Goal: Information Seeking & Learning: Find specific fact

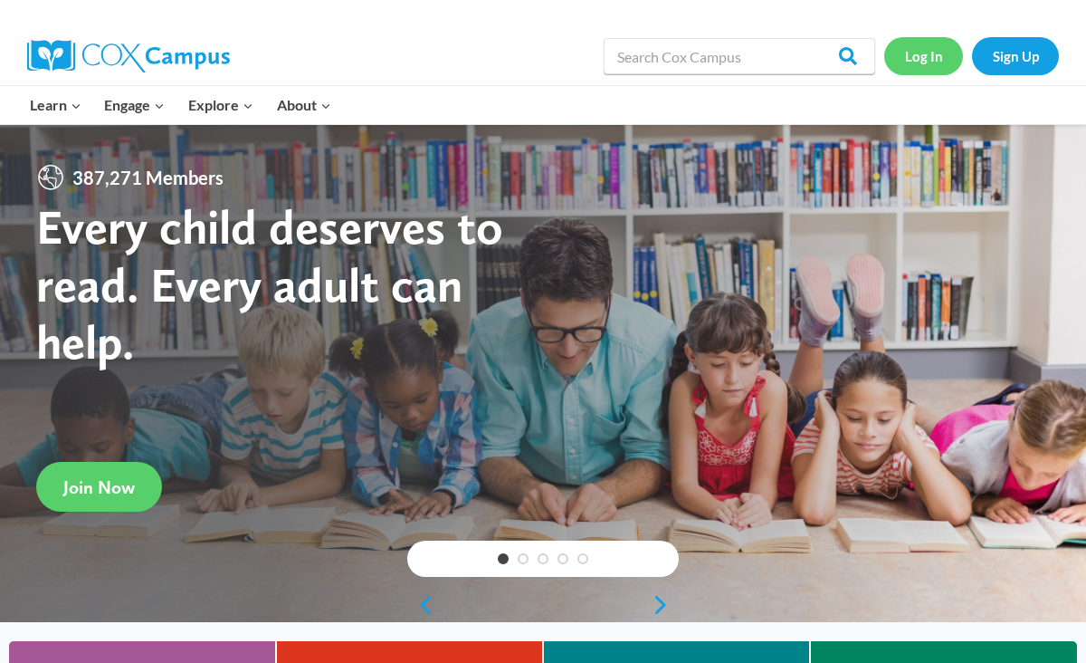
click at [926, 56] on link "Log In" at bounding box center [923, 55] width 79 height 37
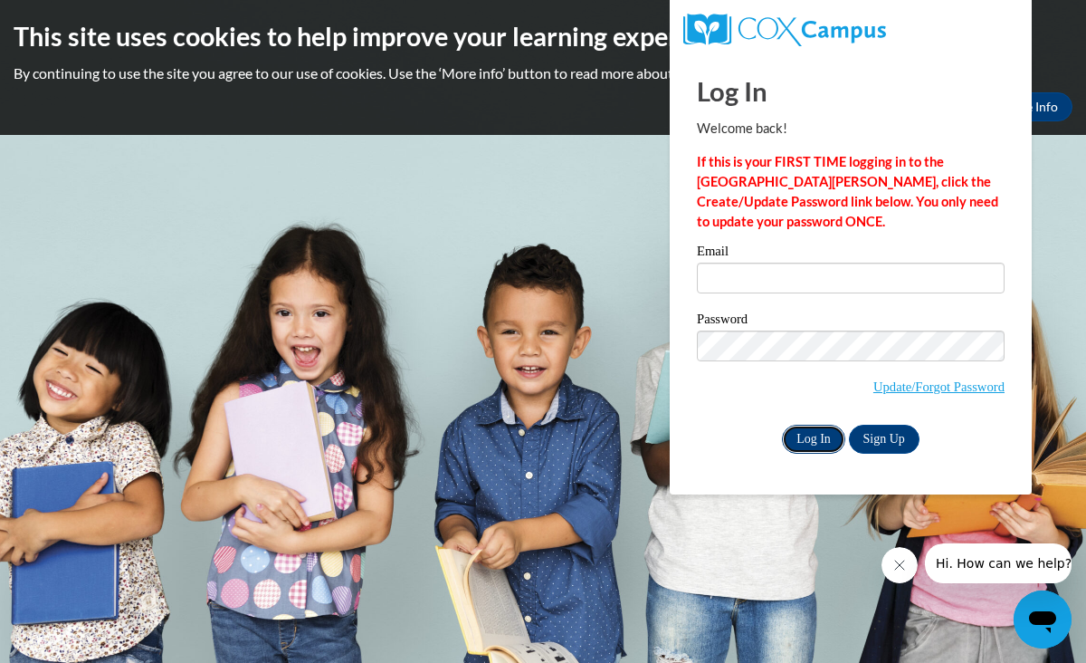
click at [820, 436] on input "Log In" at bounding box center [813, 439] width 63 height 29
click at [739, 282] on input "Email" at bounding box center [851, 277] width 308 height 31
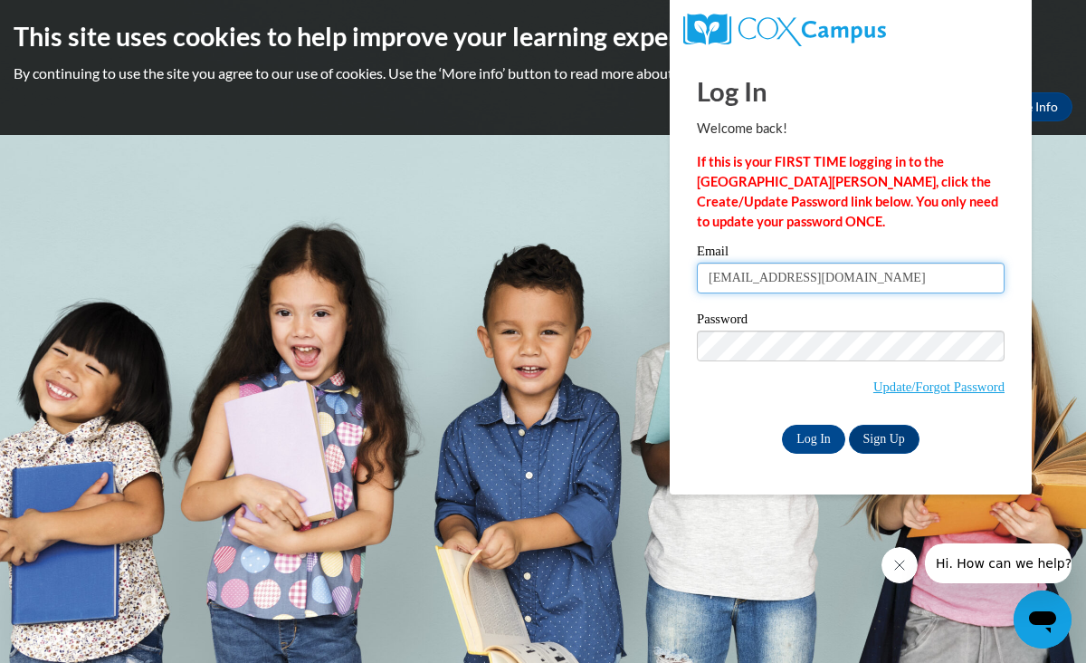
type input "[EMAIL_ADDRESS][DOMAIN_NAME]"
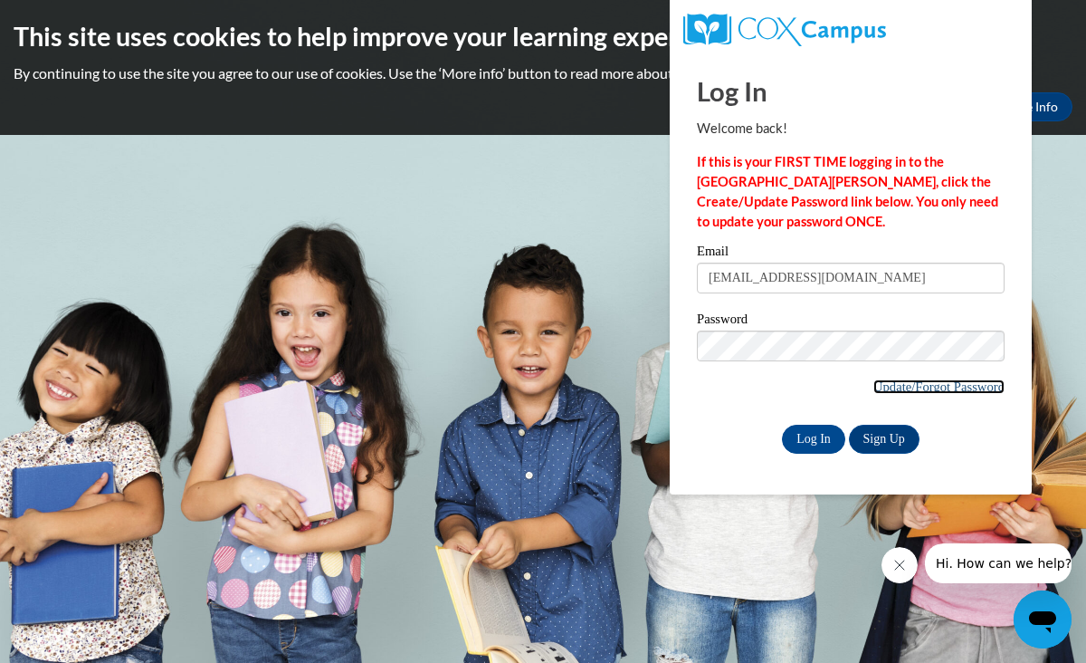
click at [915, 386] on link "Update/Forgot Password" at bounding box center [938, 386] width 131 height 14
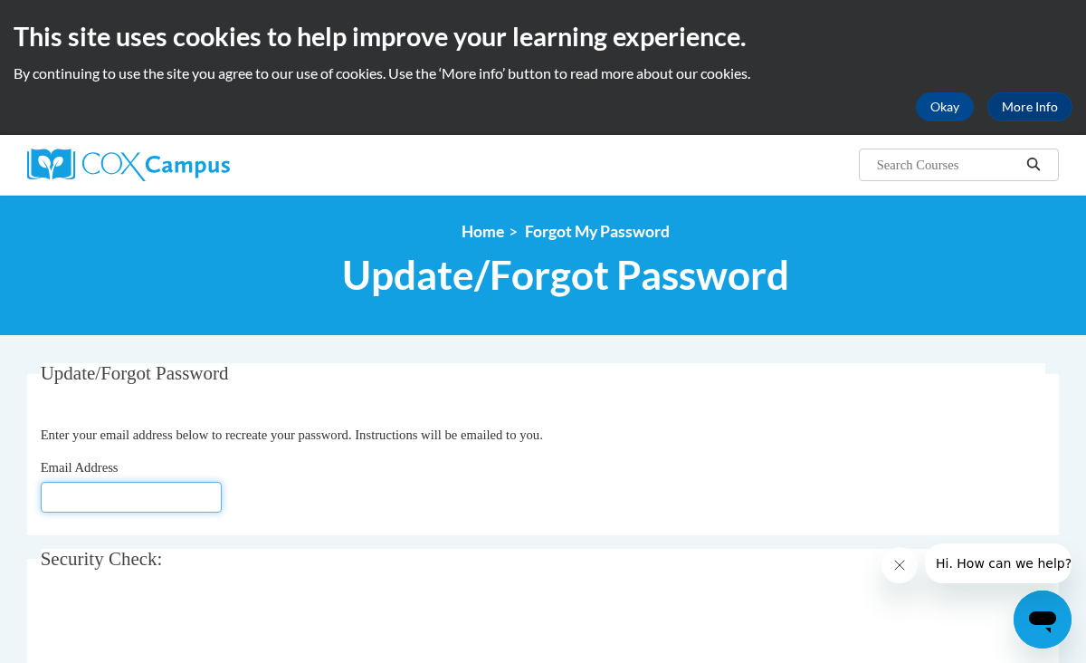
click at [91, 501] on input "Email Address" at bounding box center [131, 497] width 181 height 31
type input "abaca1221@gmail.com"
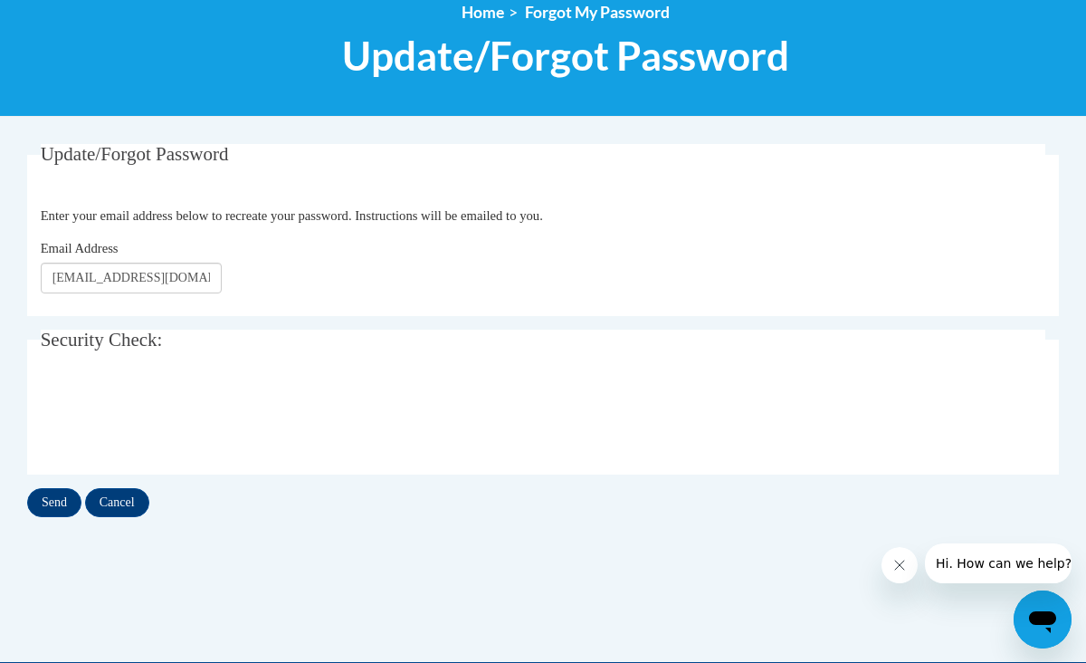
scroll to position [229, 0]
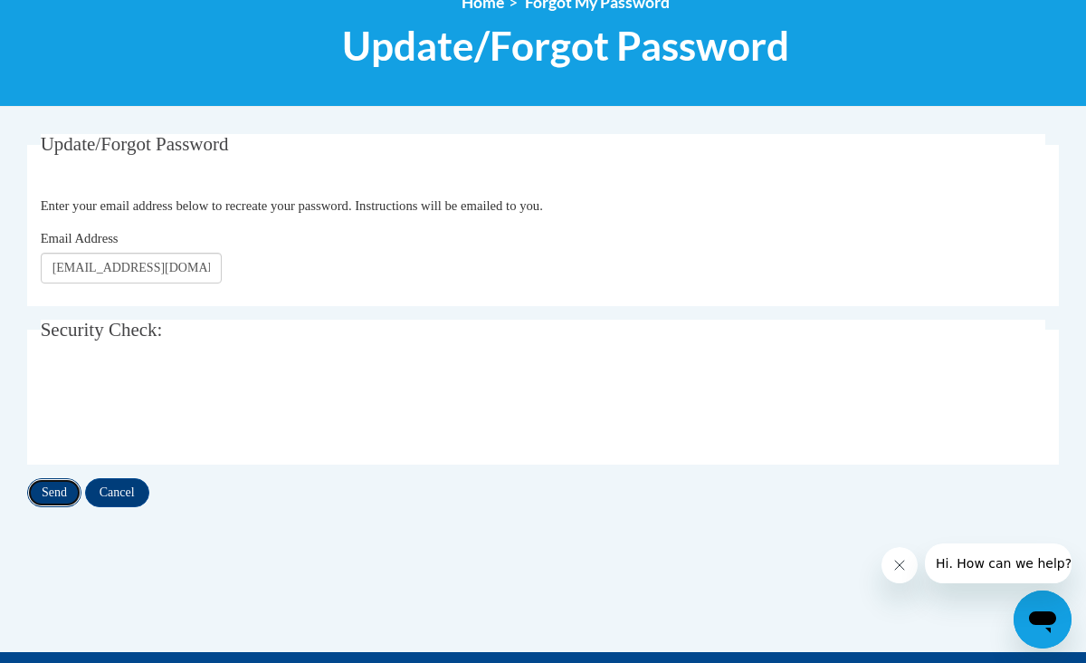
click at [49, 494] on input "Send" at bounding box center [54, 492] width 54 height 29
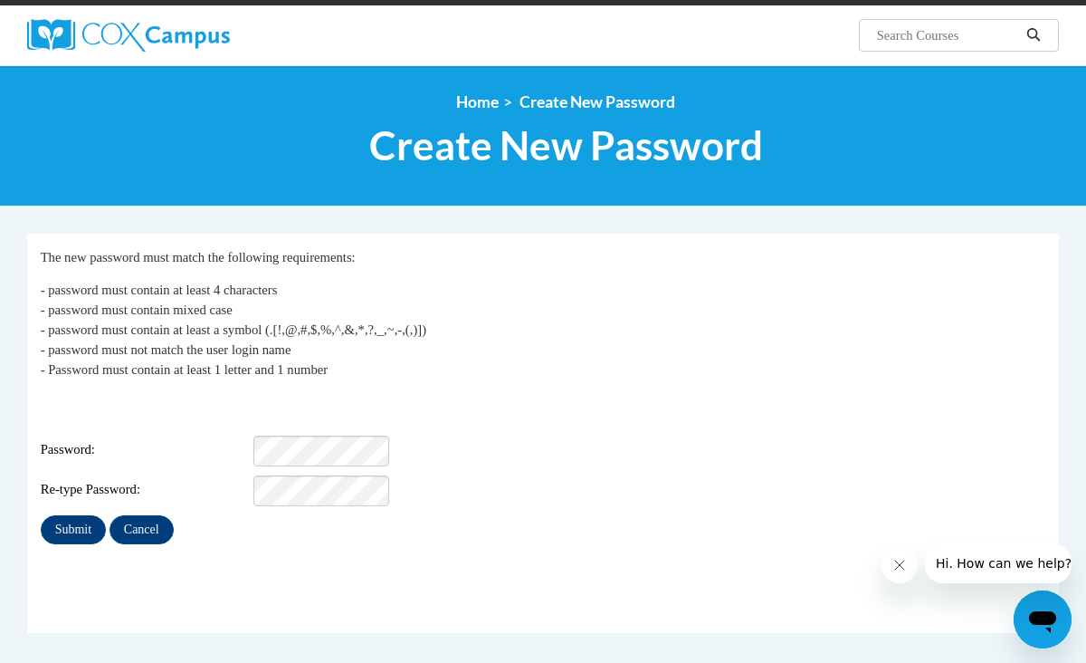
scroll to position [137, 0]
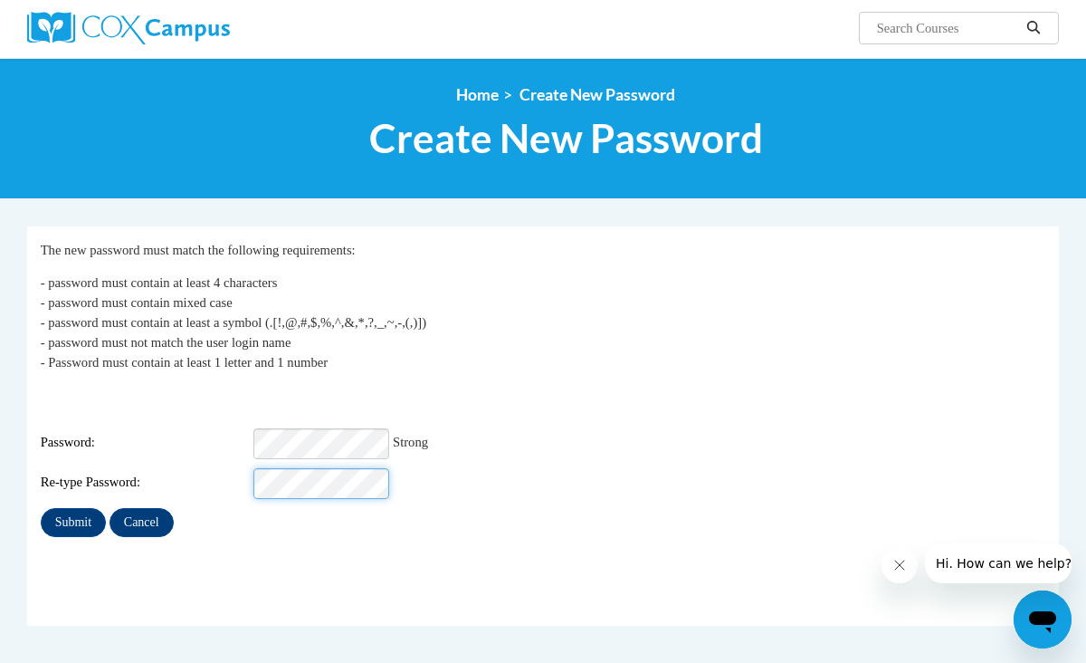
click at [41, 508] on input "Submit" at bounding box center [73, 522] width 65 height 29
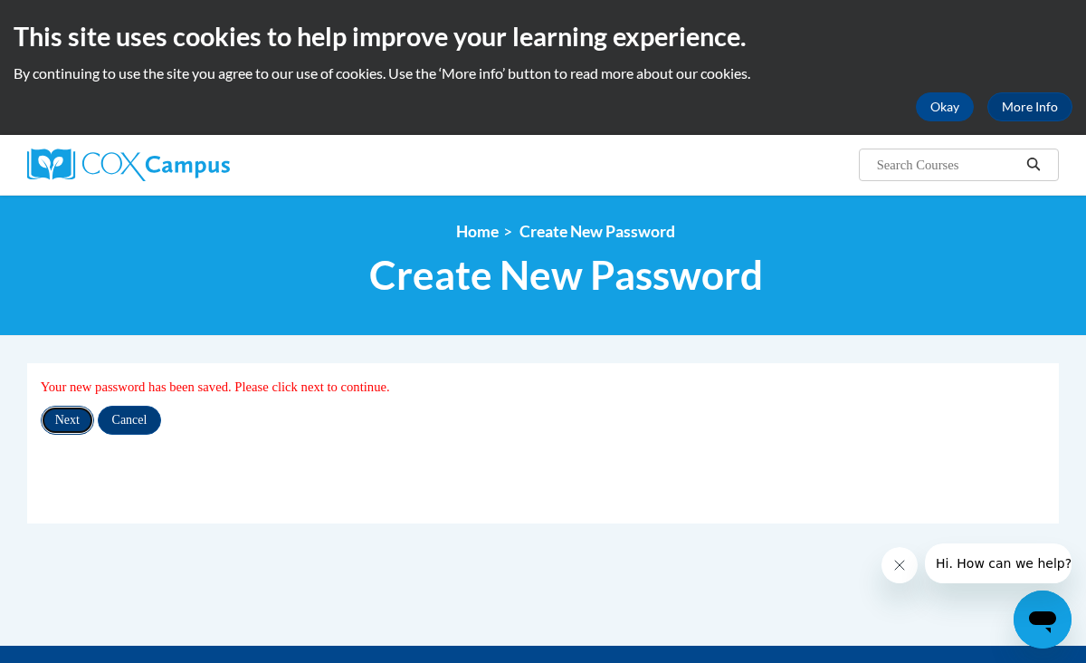
click at [73, 415] on input "Next" at bounding box center [67, 420] width 53 height 29
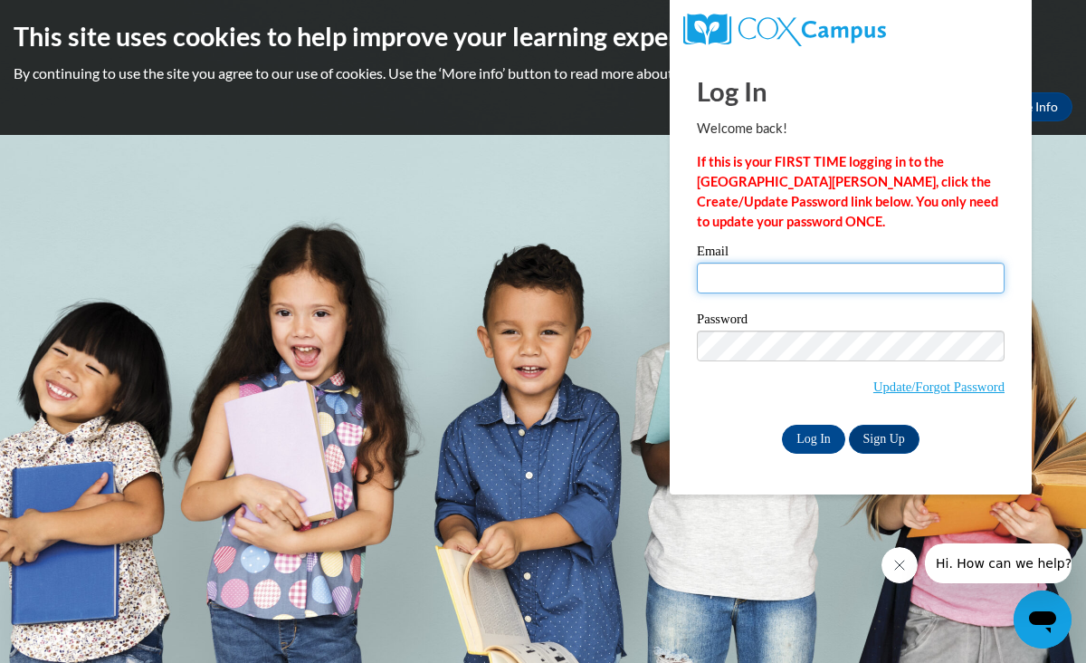
click at [722, 282] on input "Email" at bounding box center [851, 277] width 308 height 31
type input "[EMAIL_ADDRESS][DOMAIN_NAME]"
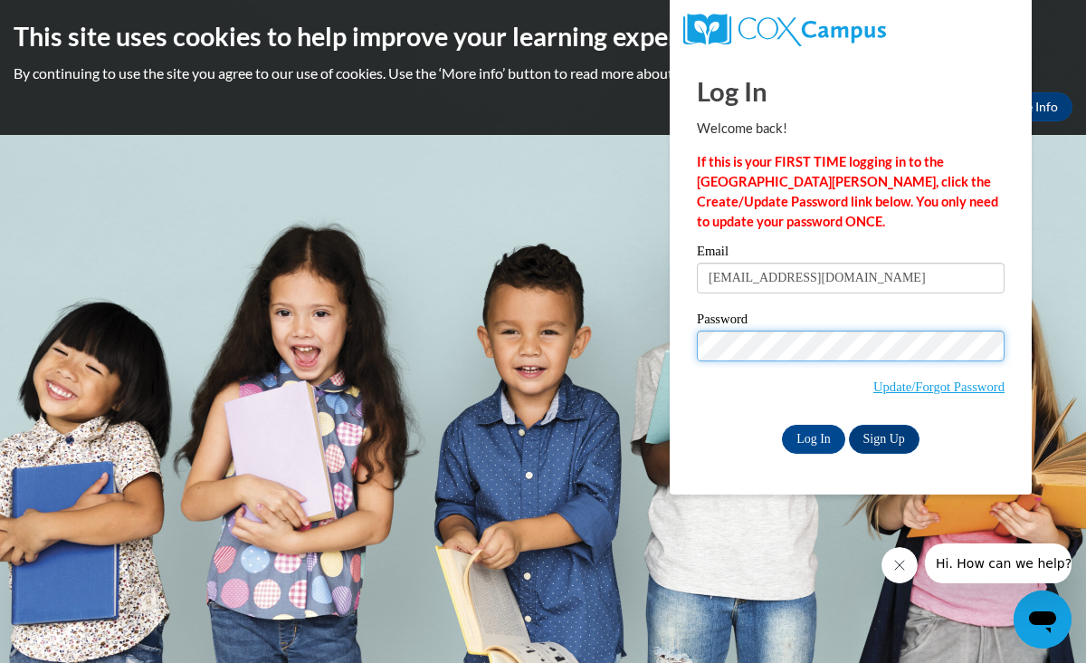
click at [782, 425] on input "Log In" at bounding box center [813, 439] width 63 height 29
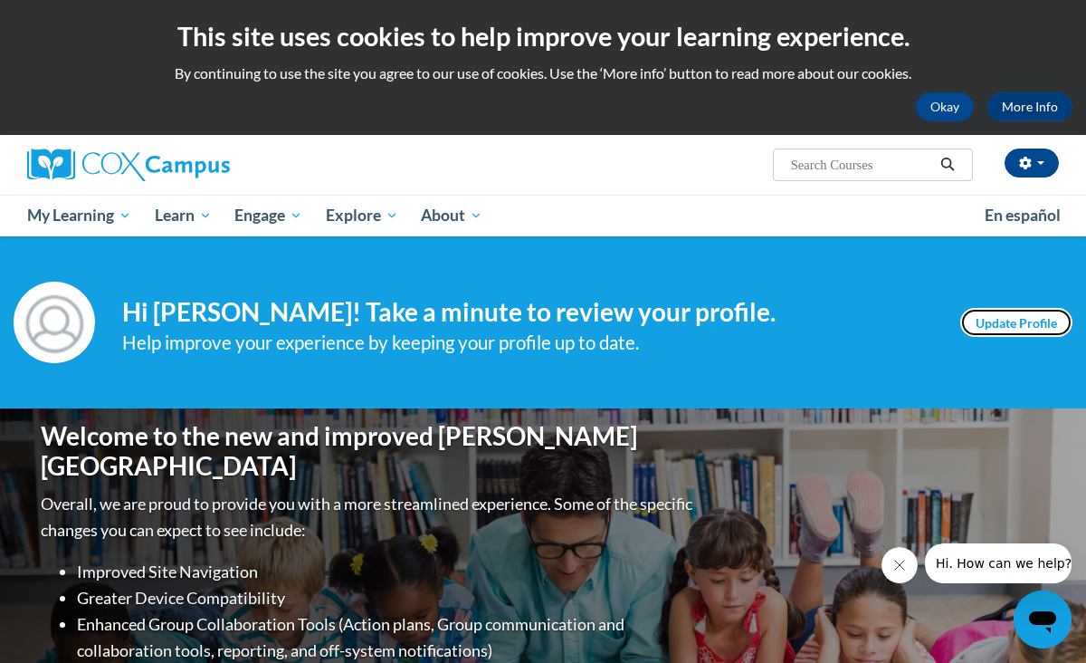
click at [1007, 328] on link "Update Profile" at bounding box center [1016, 322] width 112 height 29
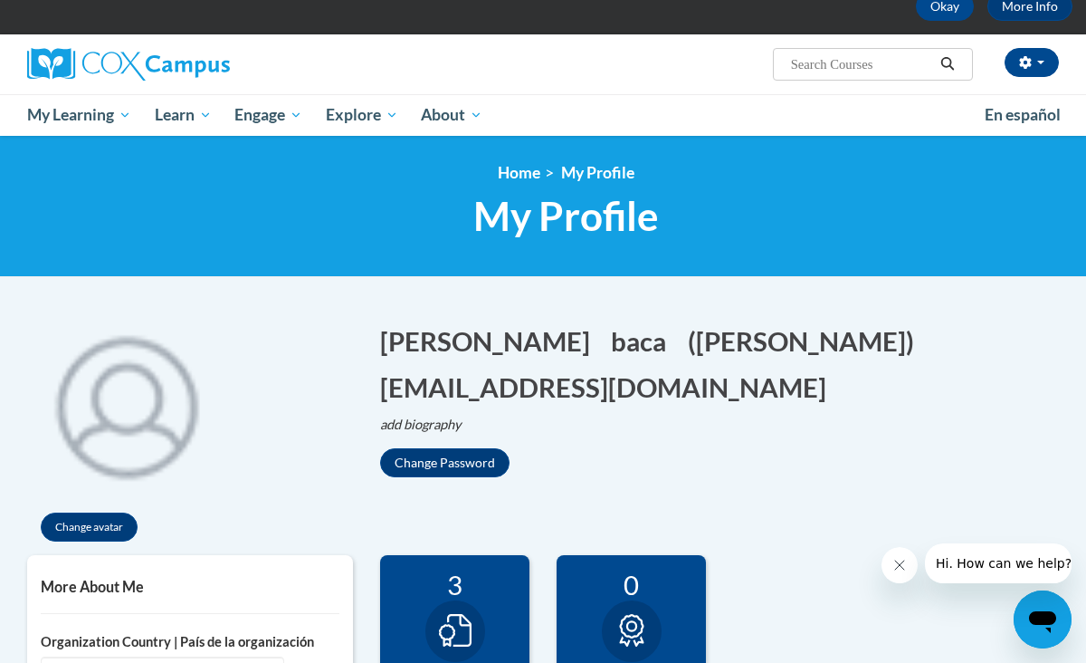
scroll to position [148, 0]
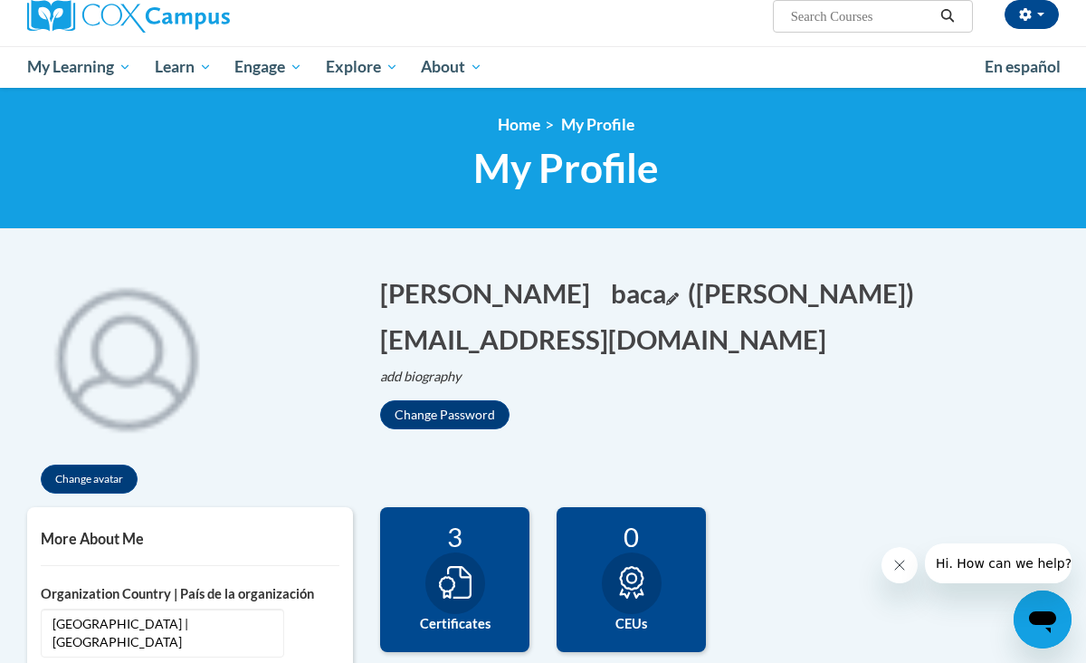
click at [611, 290] on button "baca Edit" at bounding box center [644, 292] width 67 height 37
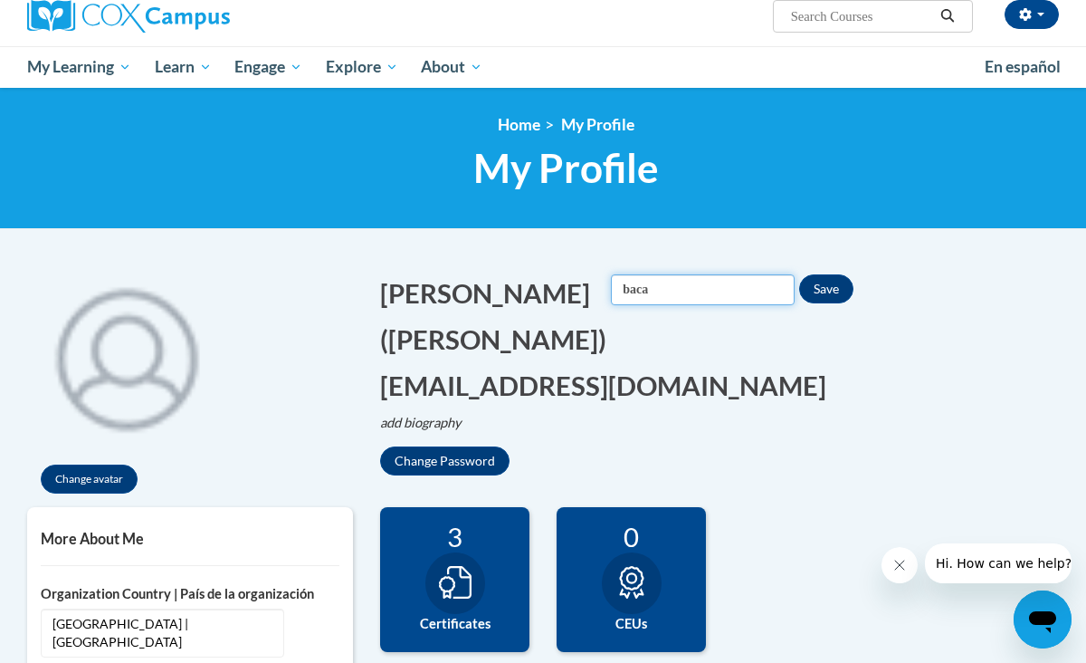
click at [611, 291] on input "baca" at bounding box center [703, 289] width 184 height 31
type input "b"
type input "collins"
click at [799, 287] on button "Save" at bounding box center [826, 288] width 54 height 29
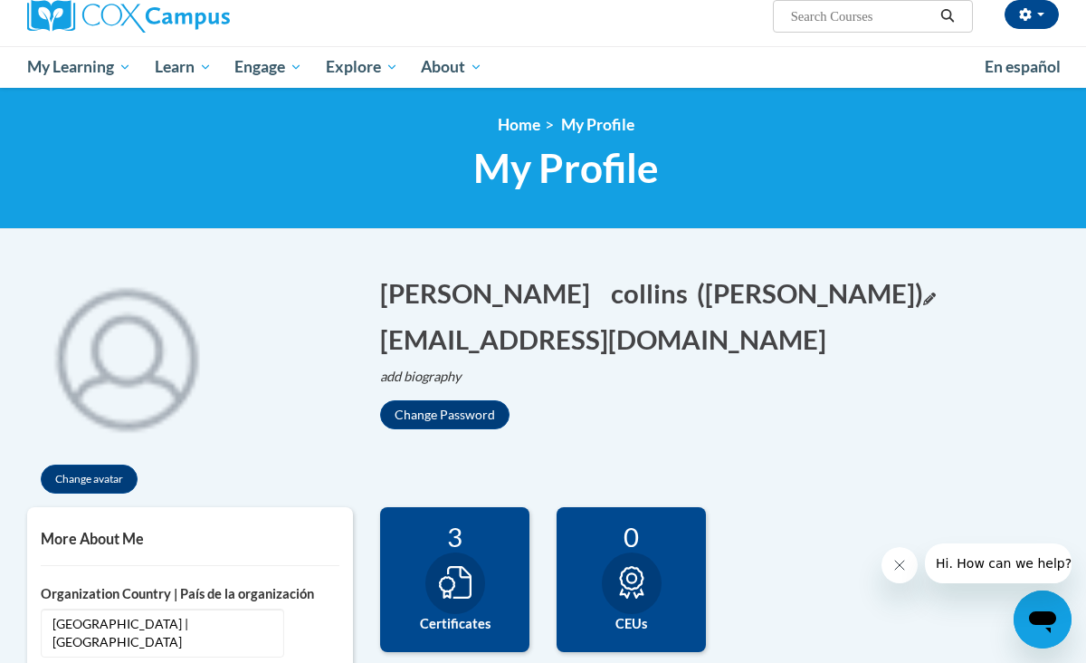
click at [923, 294] on icon "Edit screen name" at bounding box center [929, 298] width 12 height 12
click at [697, 291] on input "anne baca" at bounding box center [789, 289] width 184 height 31
type input "anne collins"
click at [885, 292] on button "Save" at bounding box center [912, 288] width 54 height 29
click at [449, 287] on button "anne Edit" at bounding box center [491, 292] width 222 height 37
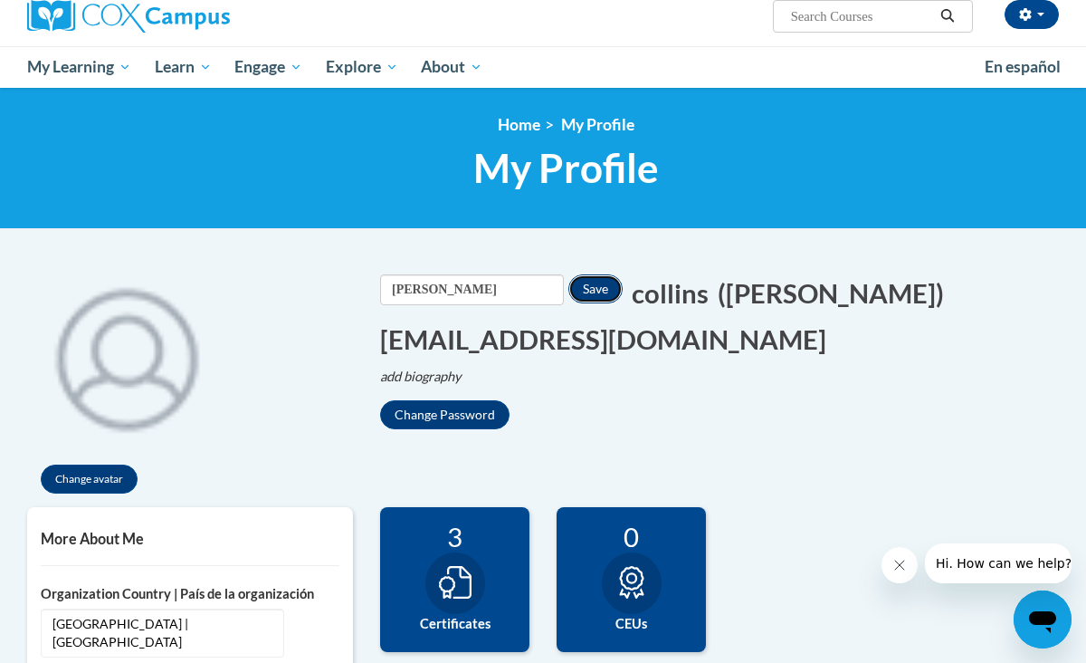
click at [594, 287] on button "Save" at bounding box center [595, 288] width 54 height 29
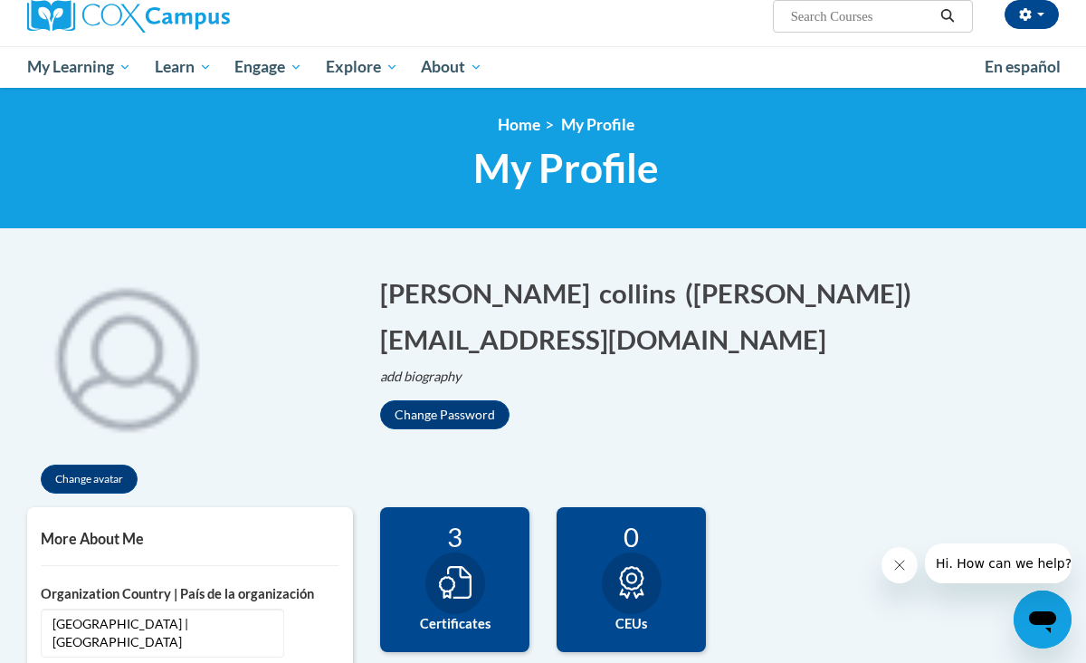
click at [685, 289] on button "(anne collins)" at bounding box center [798, 292] width 226 height 37
click at [873, 286] on button "Save" at bounding box center [900, 288] width 54 height 29
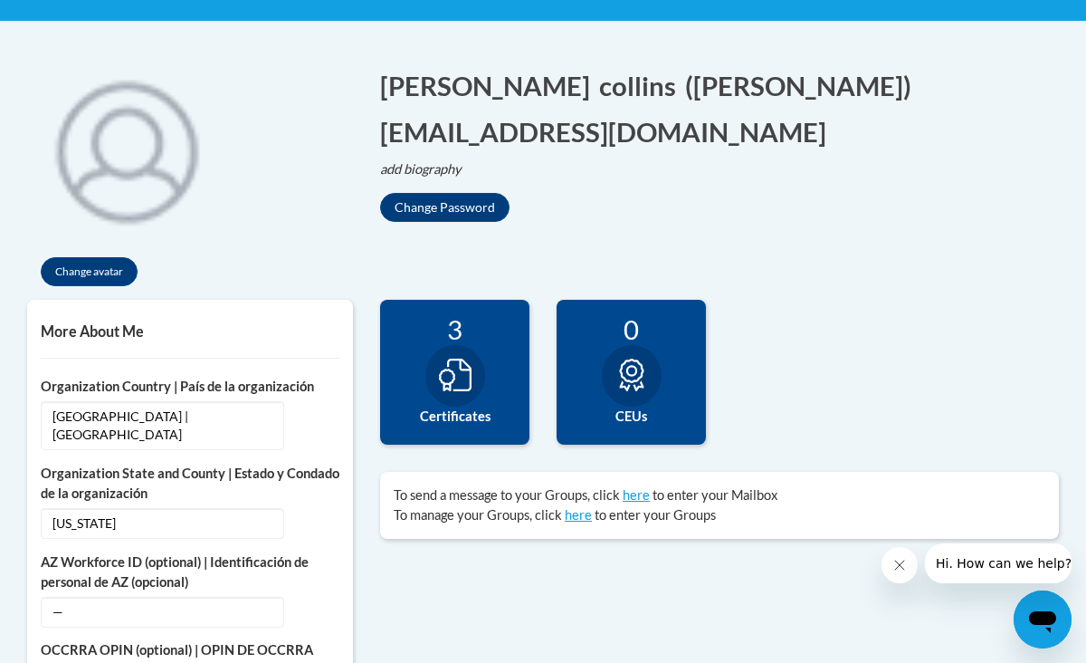
scroll to position [0, 0]
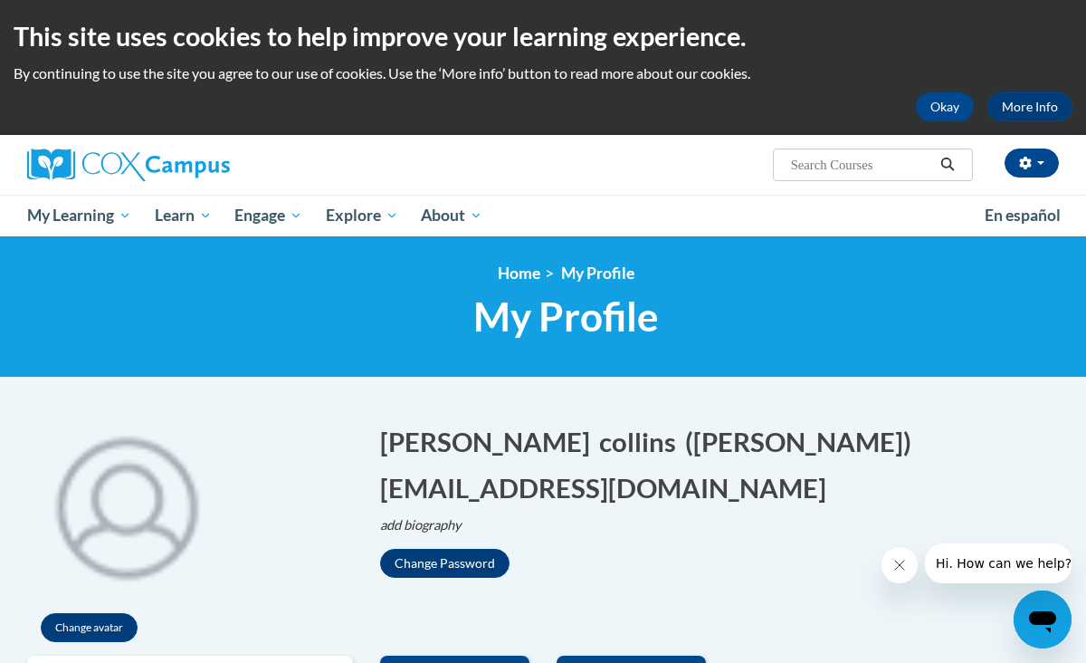
click at [813, 164] on input "Search..." at bounding box center [861, 165] width 145 height 22
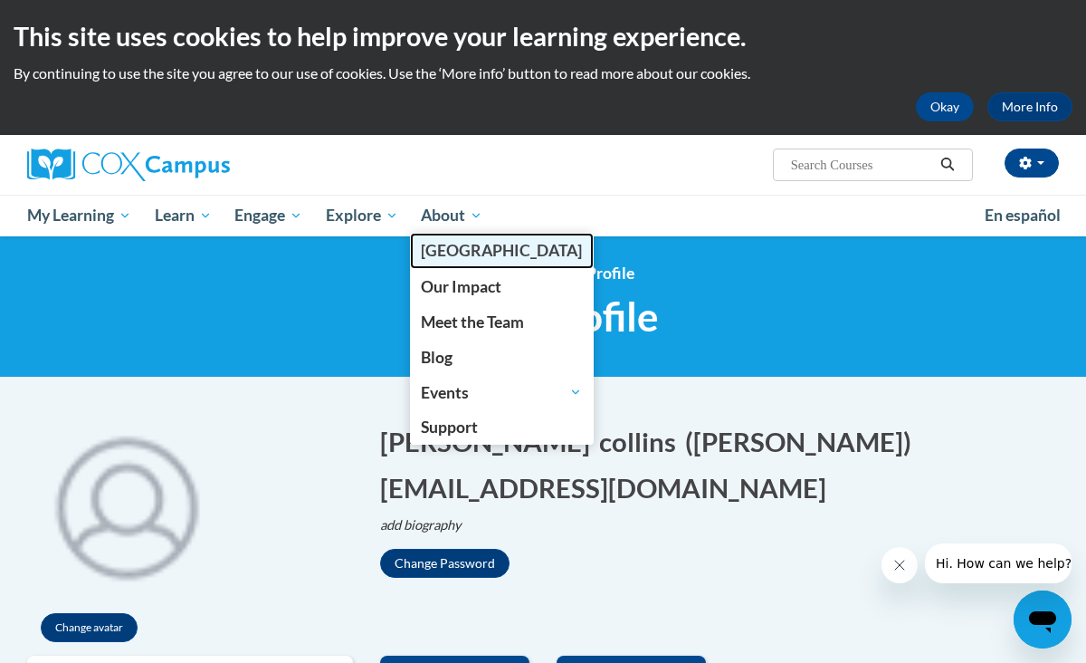
click at [441, 248] on span "[PERSON_NAME][GEOGRAPHIC_DATA]" at bounding box center [501, 250] width 161 height 19
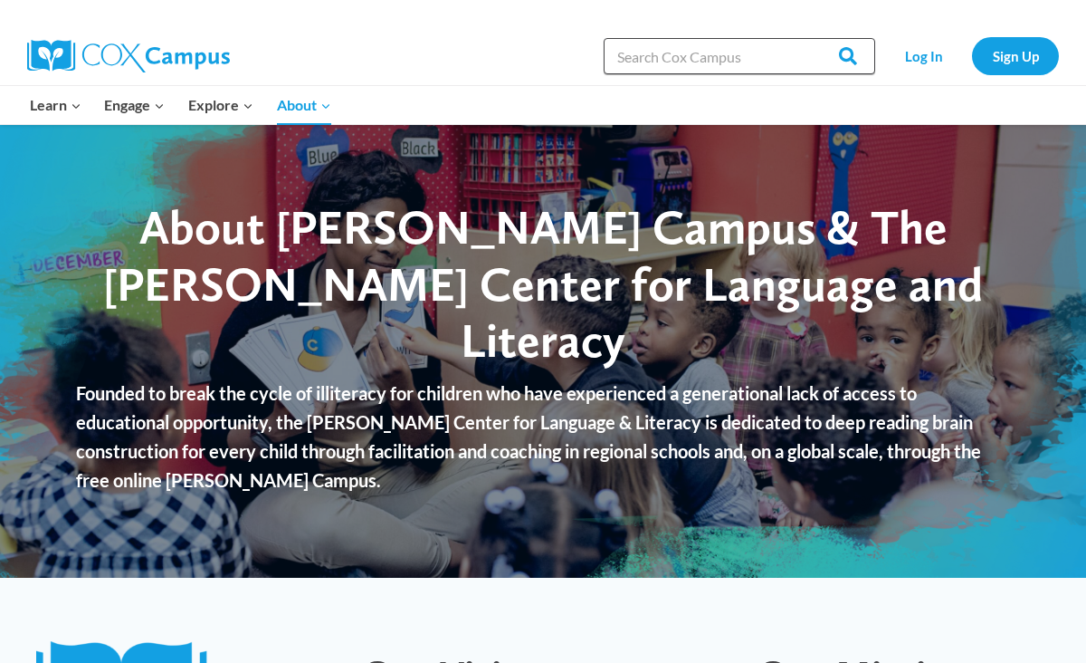
click at [635, 52] on input "Search in https://coxcampus.org/" at bounding box center [740, 56] width 272 height 36
type input "owl babies"
click at [805, 38] on input "Search" at bounding box center [840, 56] width 71 height 36
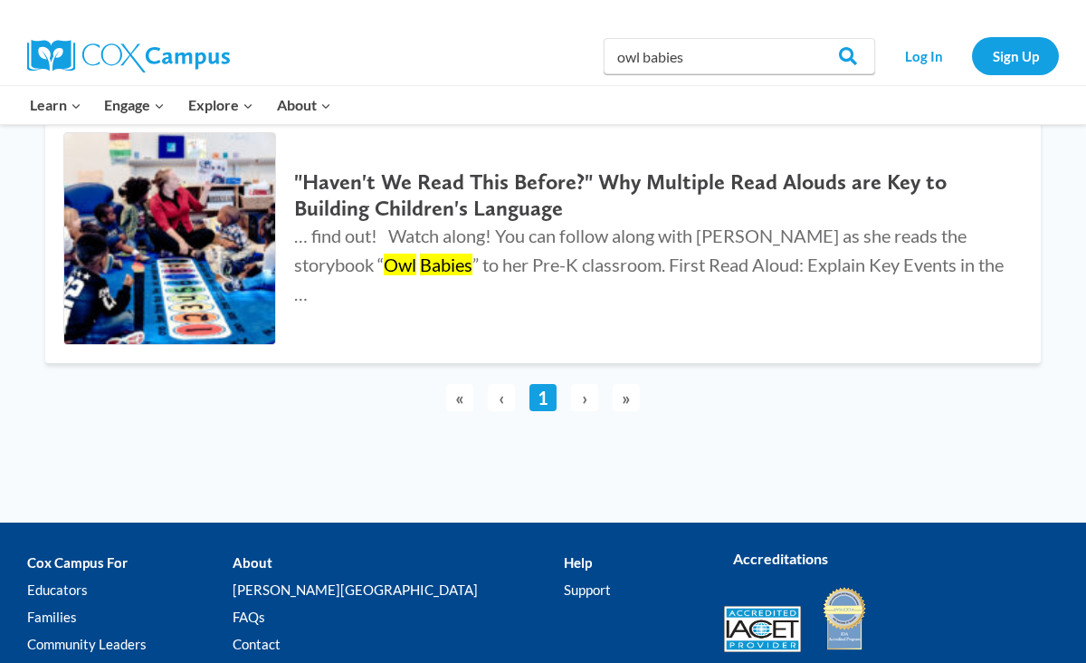
scroll to position [552, 0]
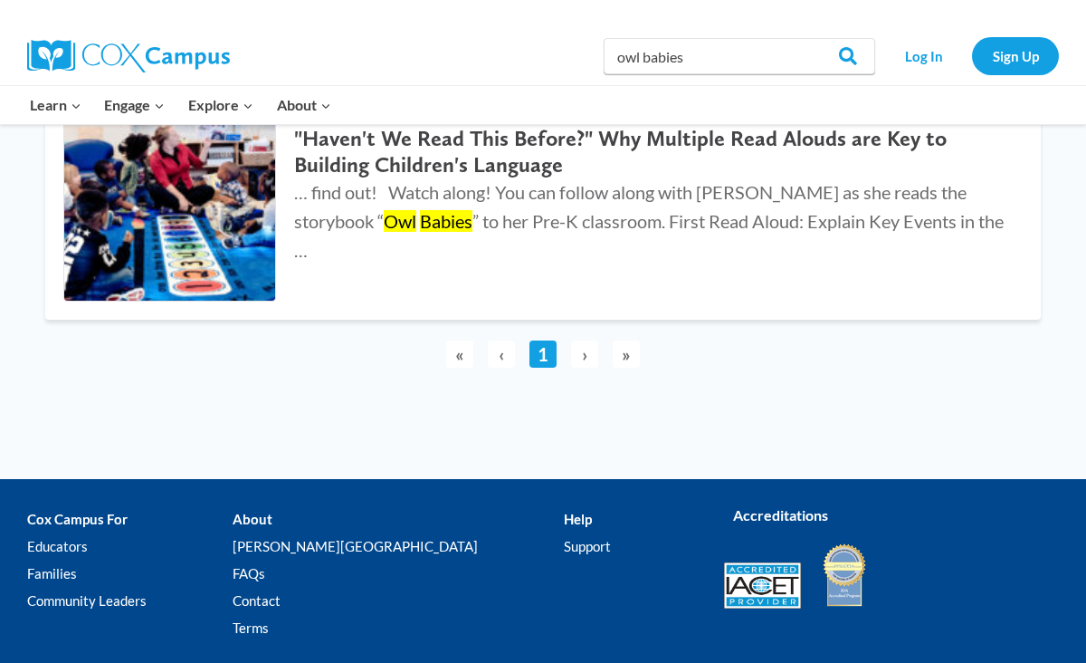
click at [585, 348] on span "›" at bounding box center [584, 353] width 27 height 27
click at [628, 358] on span "»" at bounding box center [626, 353] width 27 height 27
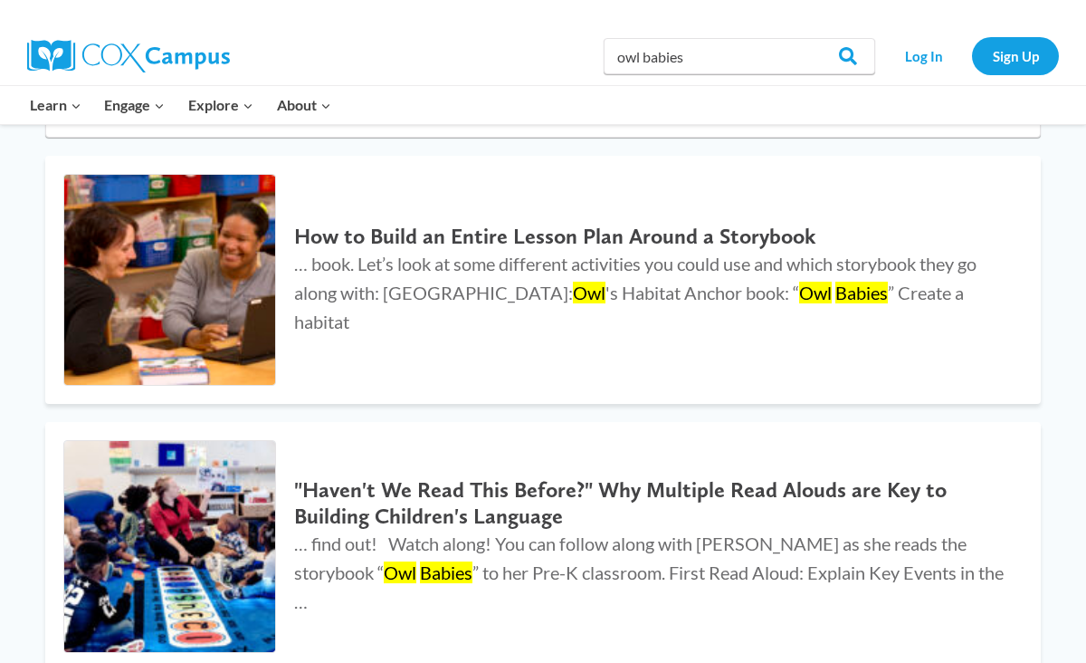
scroll to position [0, 0]
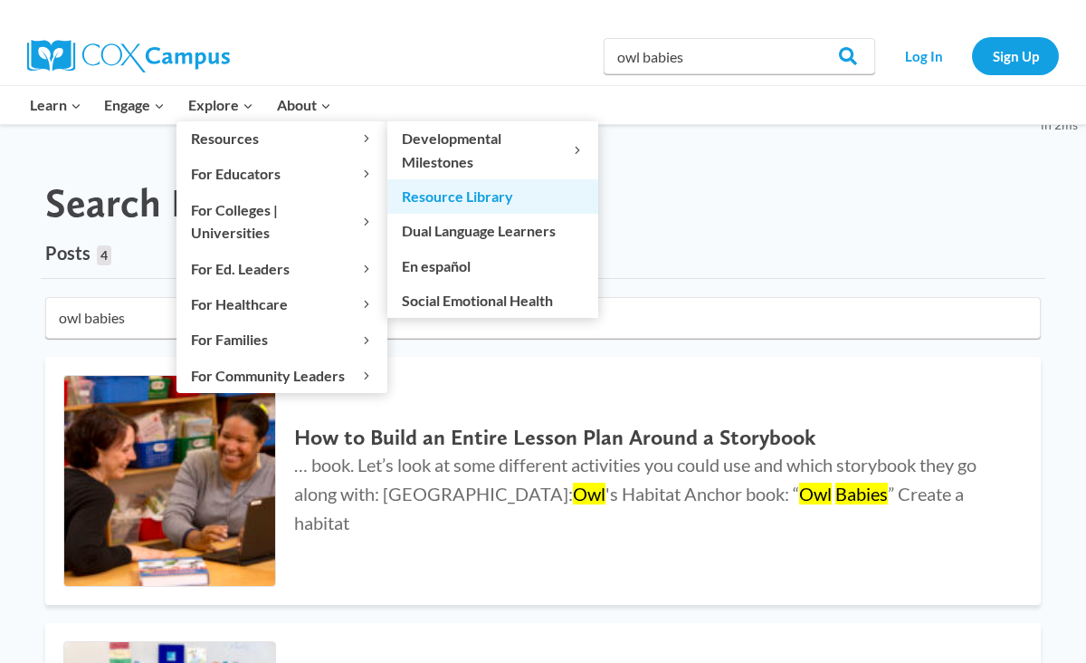
click at [432, 193] on link "Resource Library" at bounding box center [492, 196] width 211 height 34
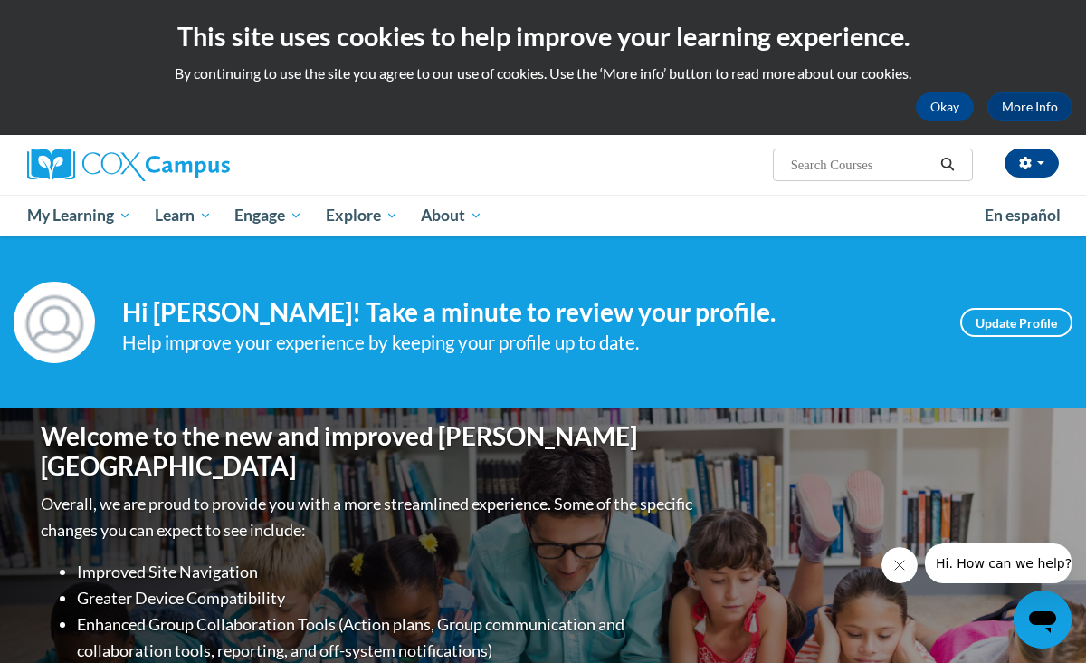
click at [830, 167] on input "Search..." at bounding box center [861, 165] width 145 height 22
type input "owl babies"
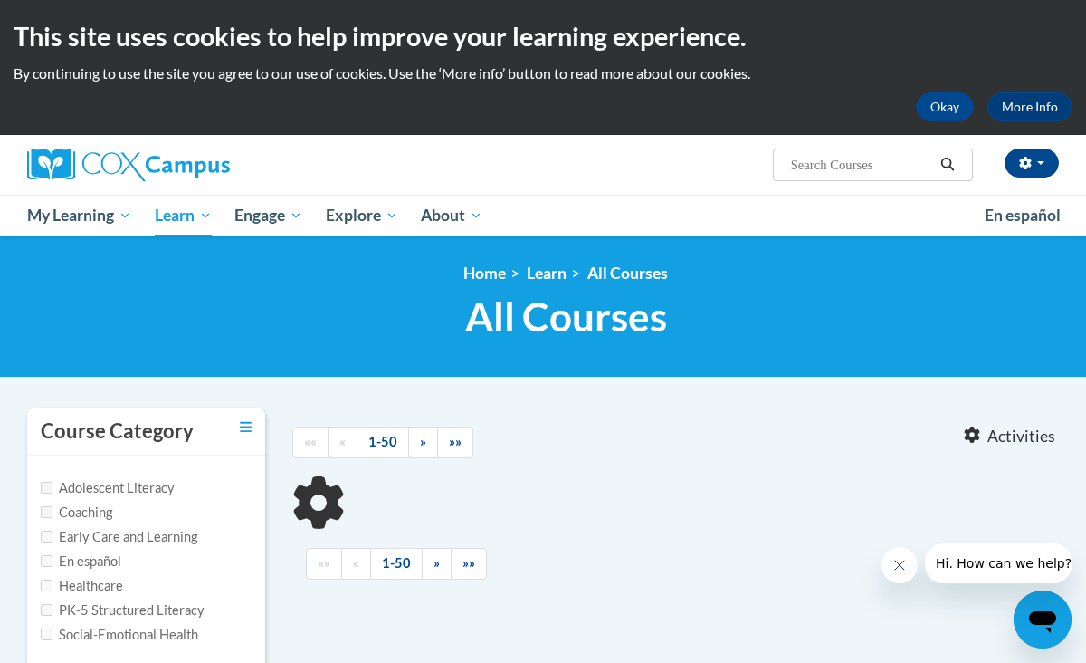
type input "owl babies"
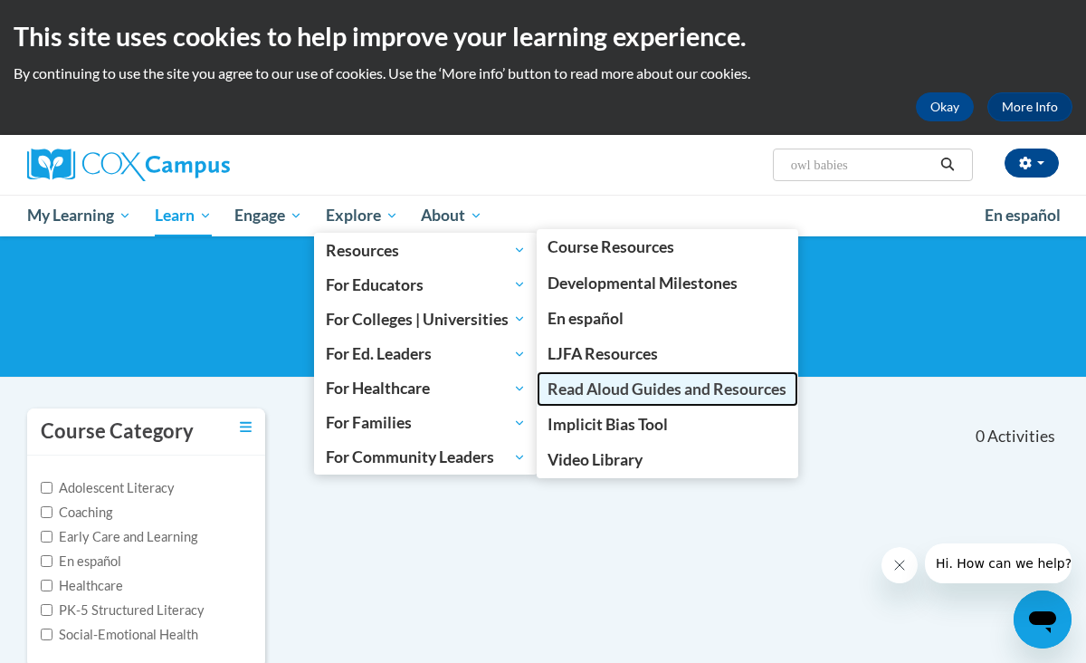
click at [654, 389] on span "Read Aloud Guides and Resources" at bounding box center [667, 388] width 239 height 19
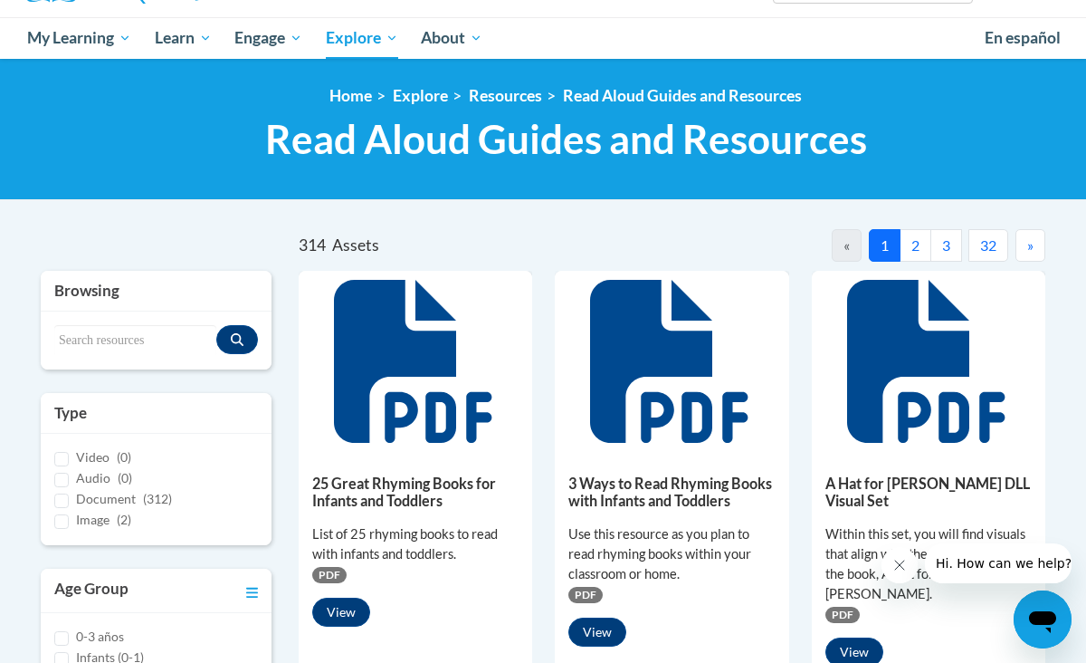
scroll to position [179, 0]
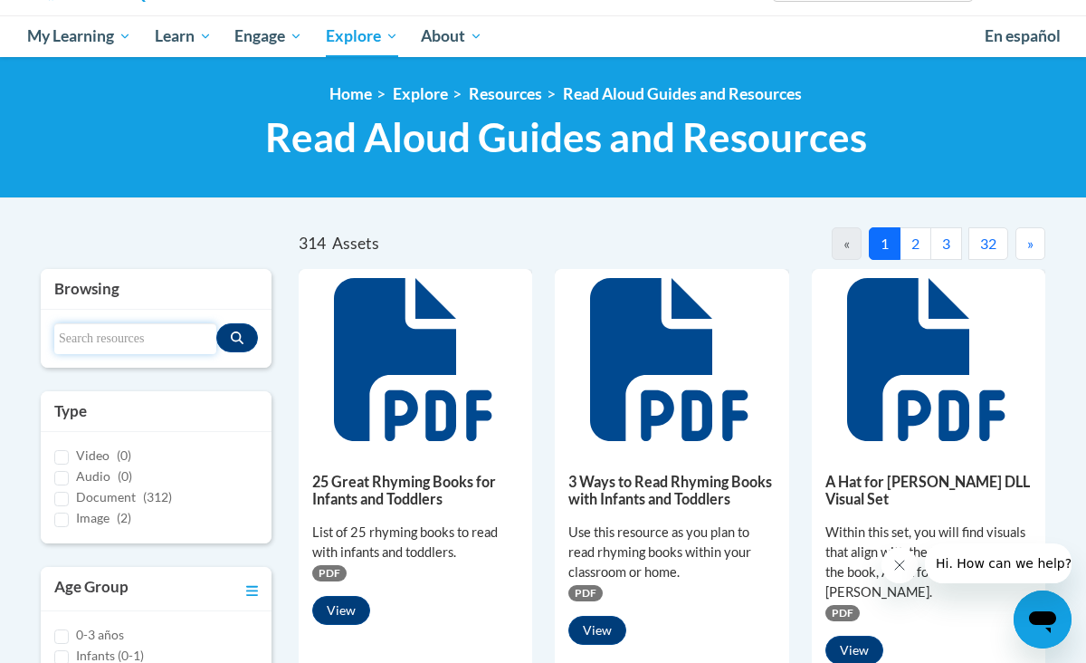
click at [92, 340] on input "Search resources" at bounding box center [135, 338] width 162 height 31
type input "Owl Babies"
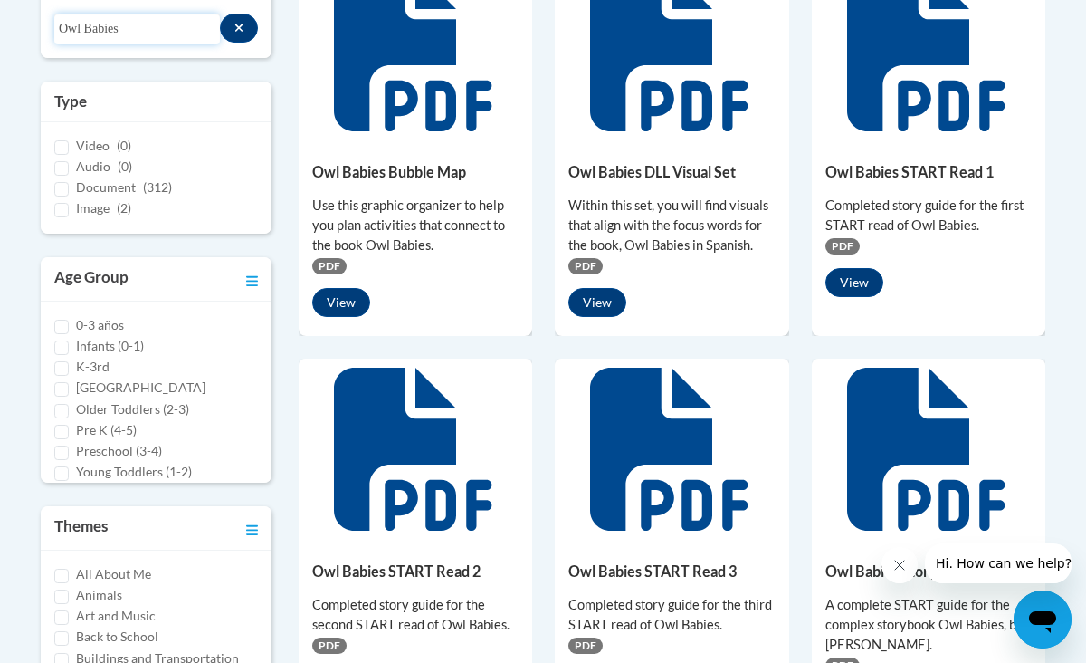
scroll to position [14, 0]
click at [900, 558] on icon "Close message from company" at bounding box center [899, 565] width 14 height 14
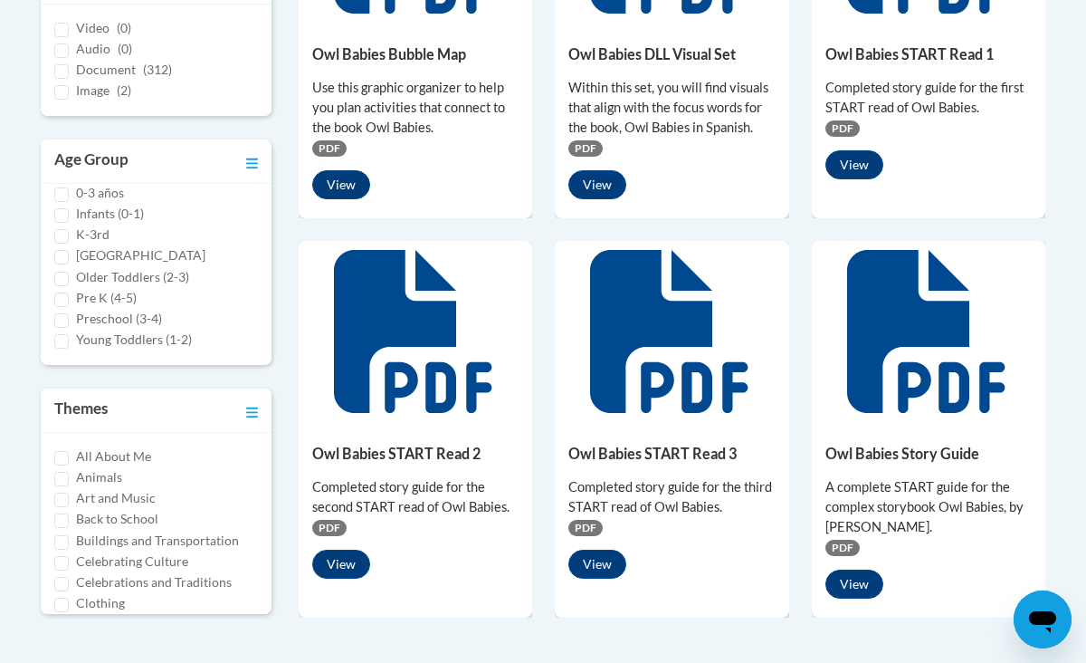
scroll to position [597, 0]
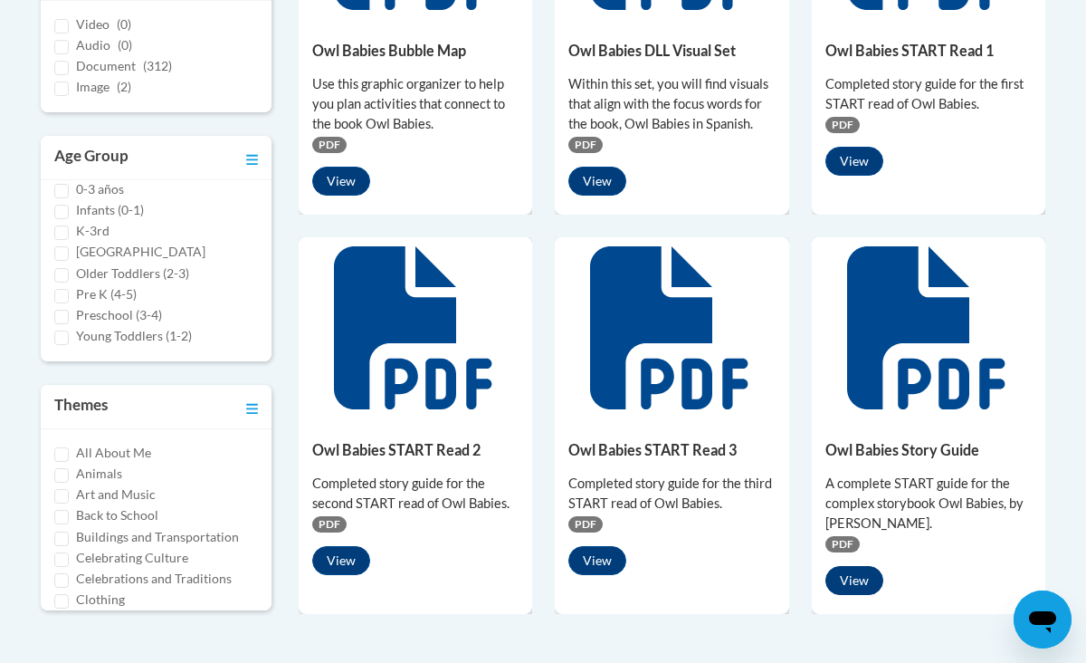
click at [856, 582] on button "View" at bounding box center [855, 580] width 58 height 29
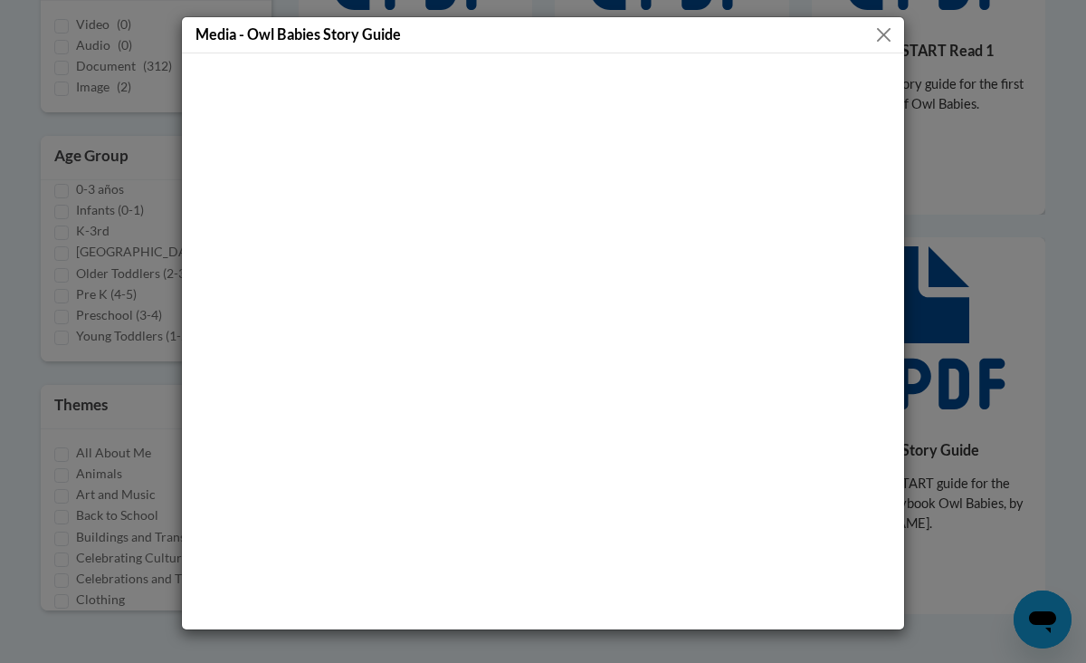
click at [876, 32] on button "Close" at bounding box center [884, 35] width 23 height 23
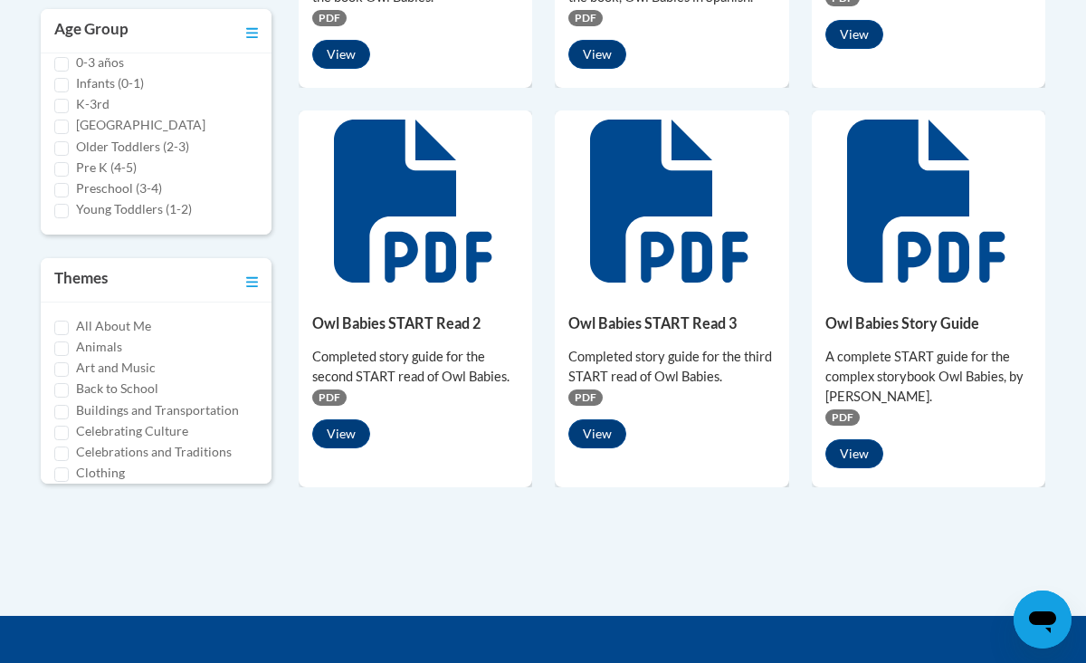
scroll to position [725, 0]
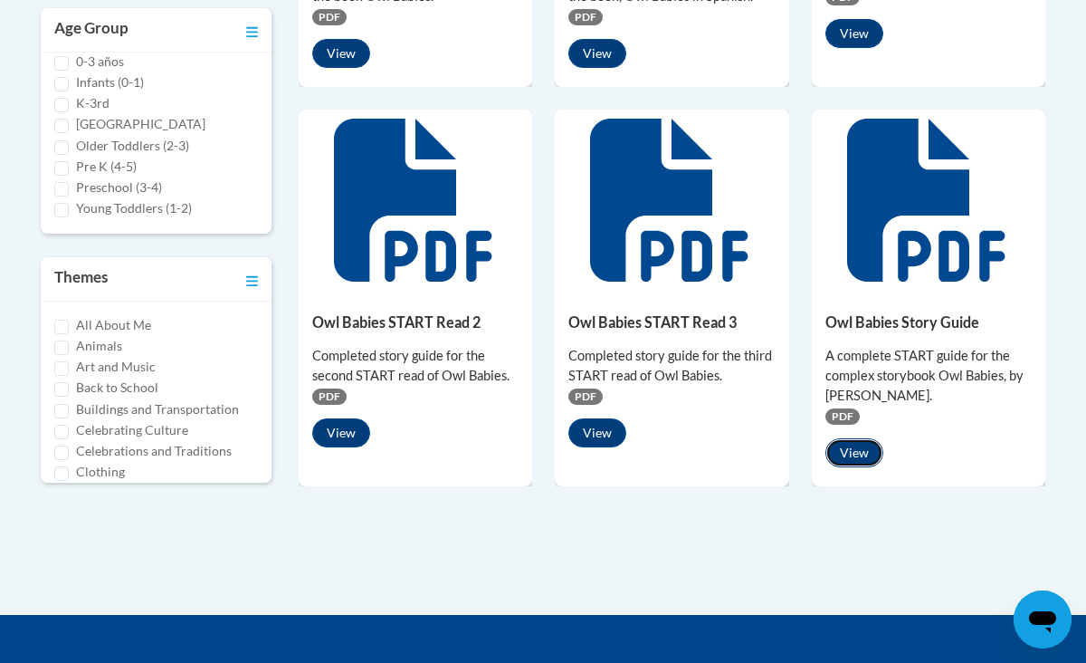
click at [856, 450] on button "View" at bounding box center [855, 452] width 58 height 29
